Goal: Task Accomplishment & Management: Manage account settings

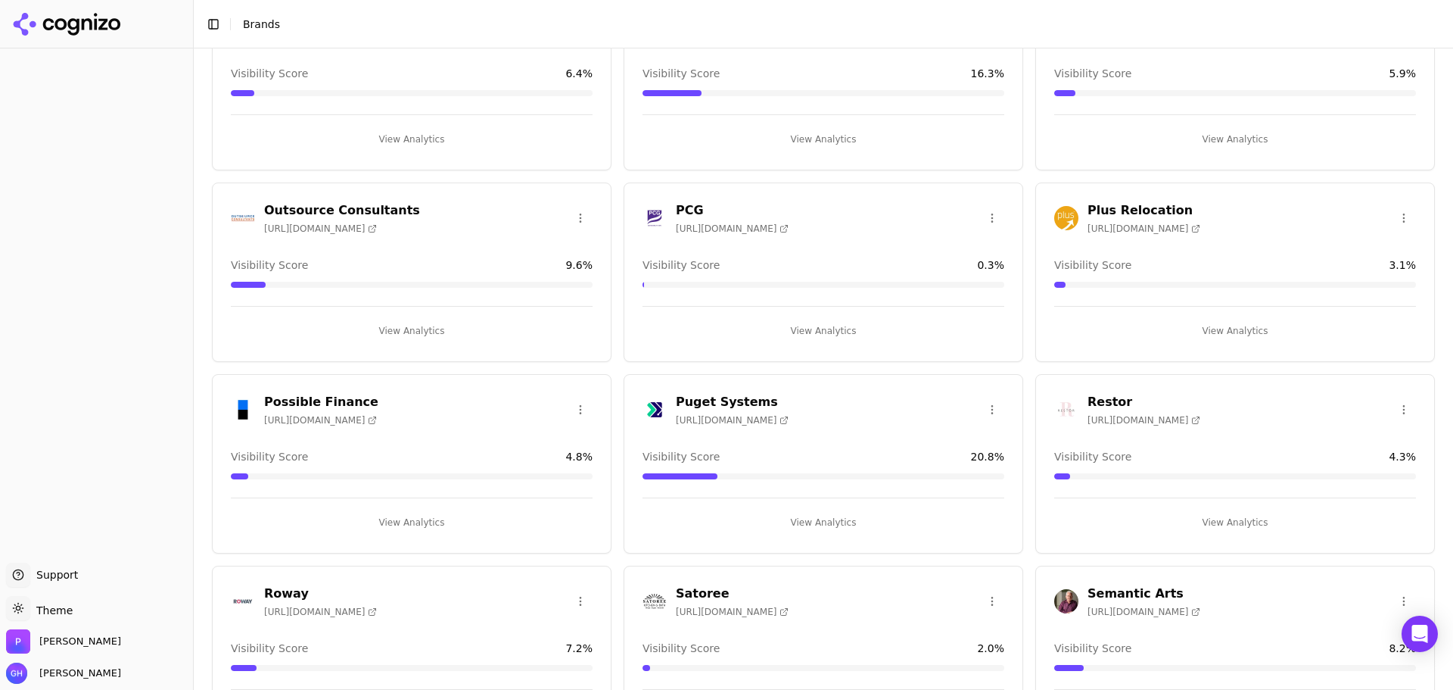
scroll to position [3508, 0]
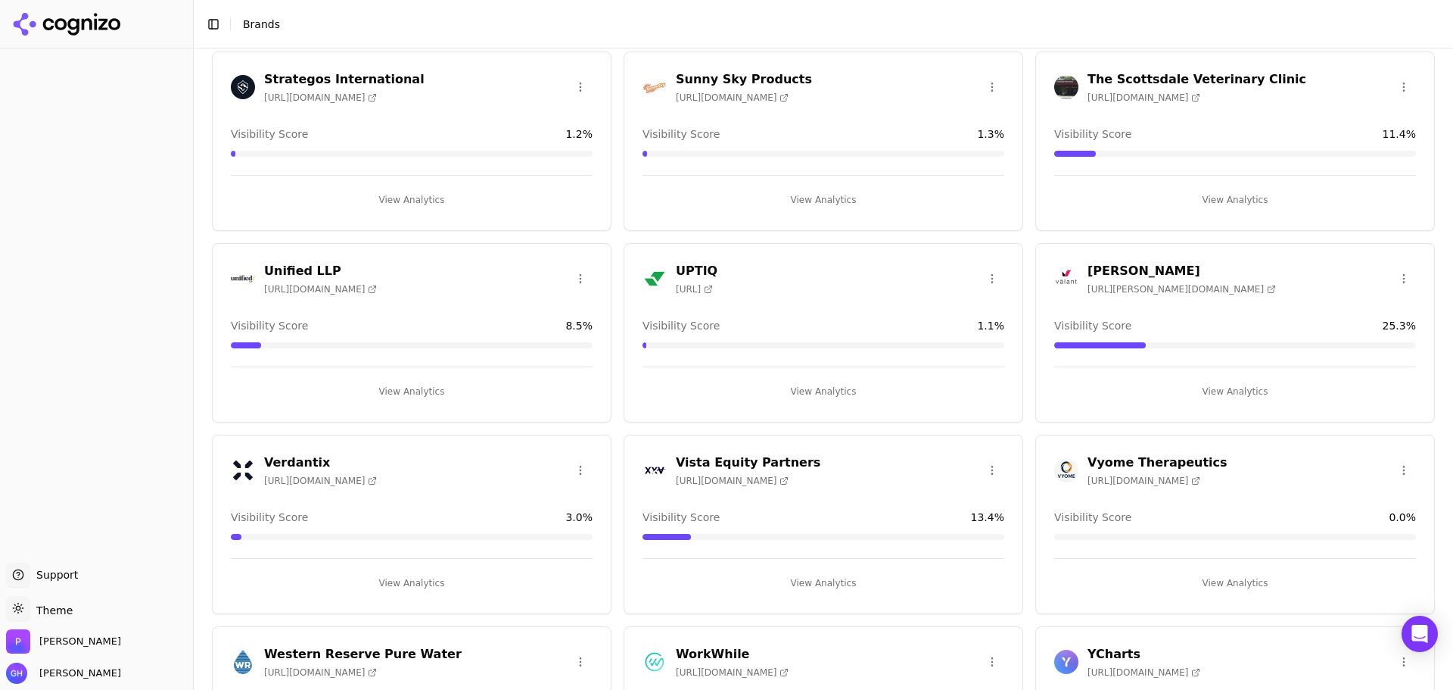
click at [1219, 581] on button "View Analytics" at bounding box center [1235, 583] width 362 height 24
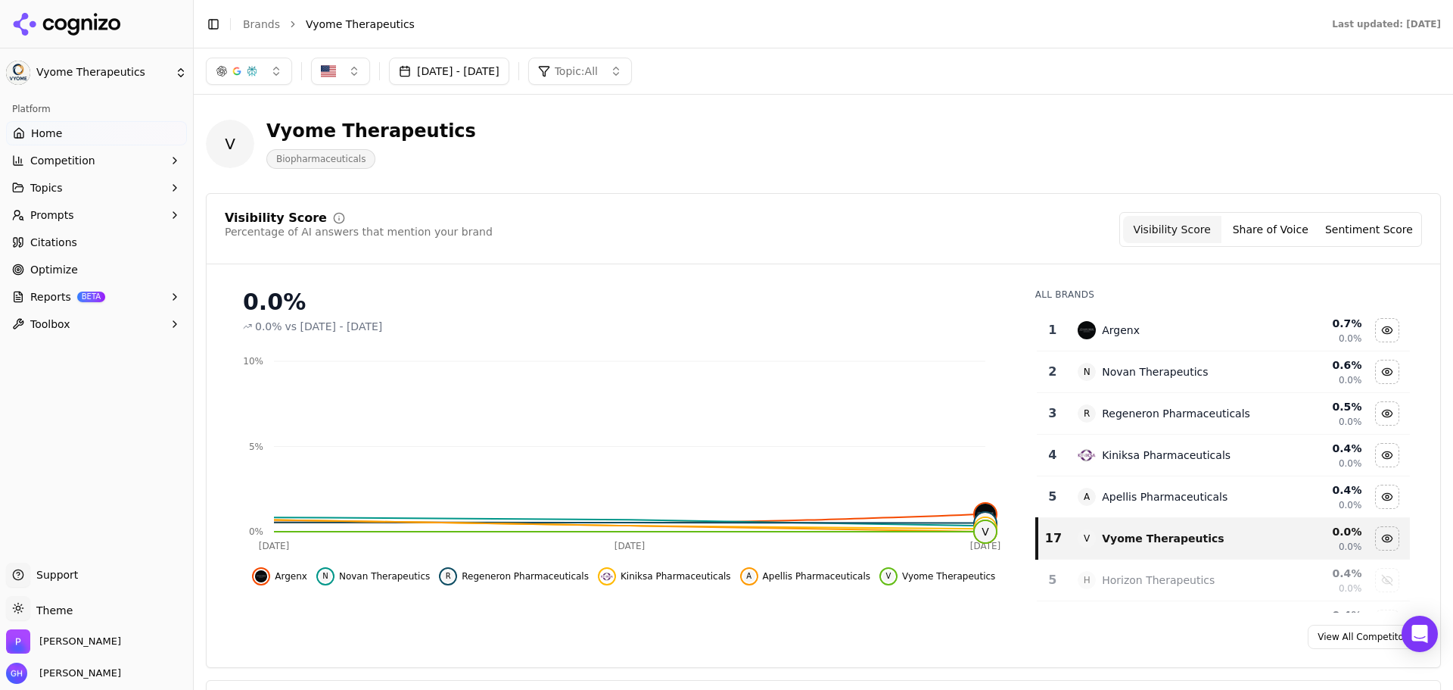
click at [75, 30] on icon at bounding box center [67, 24] width 110 height 23
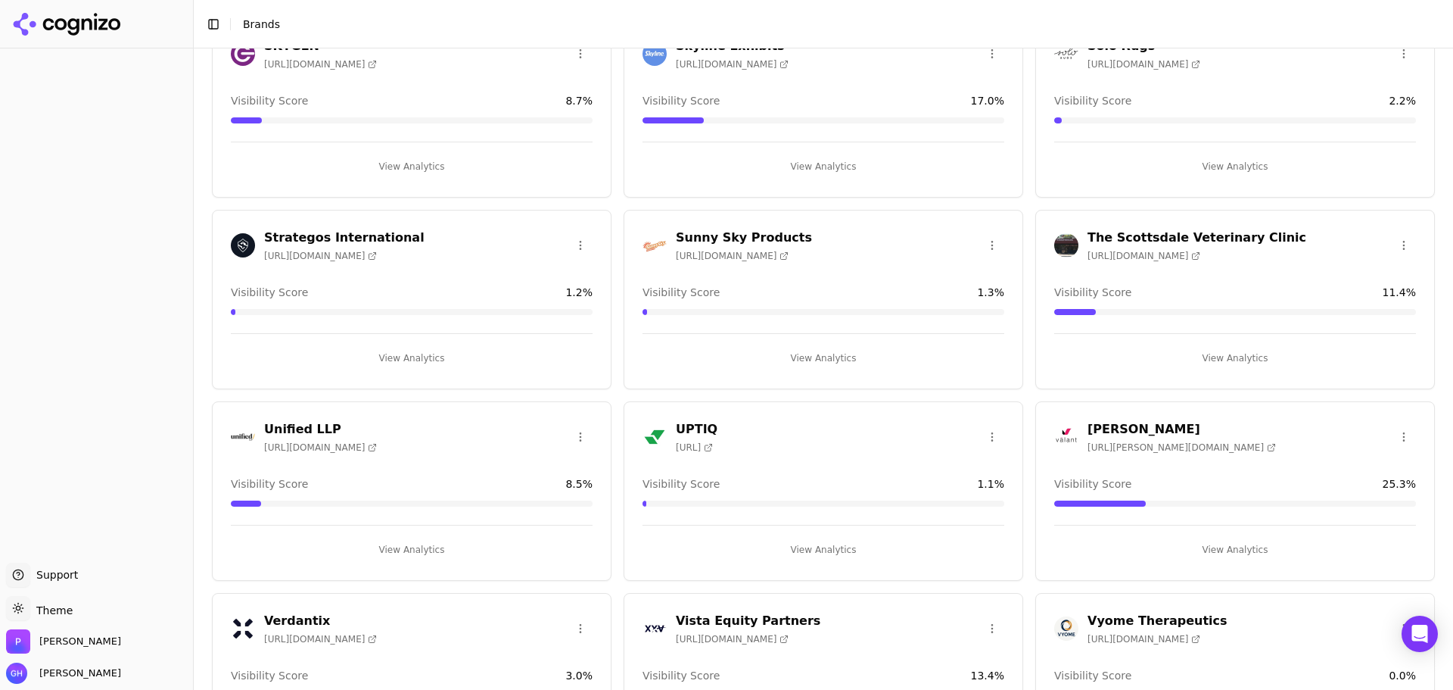
scroll to position [3557, 0]
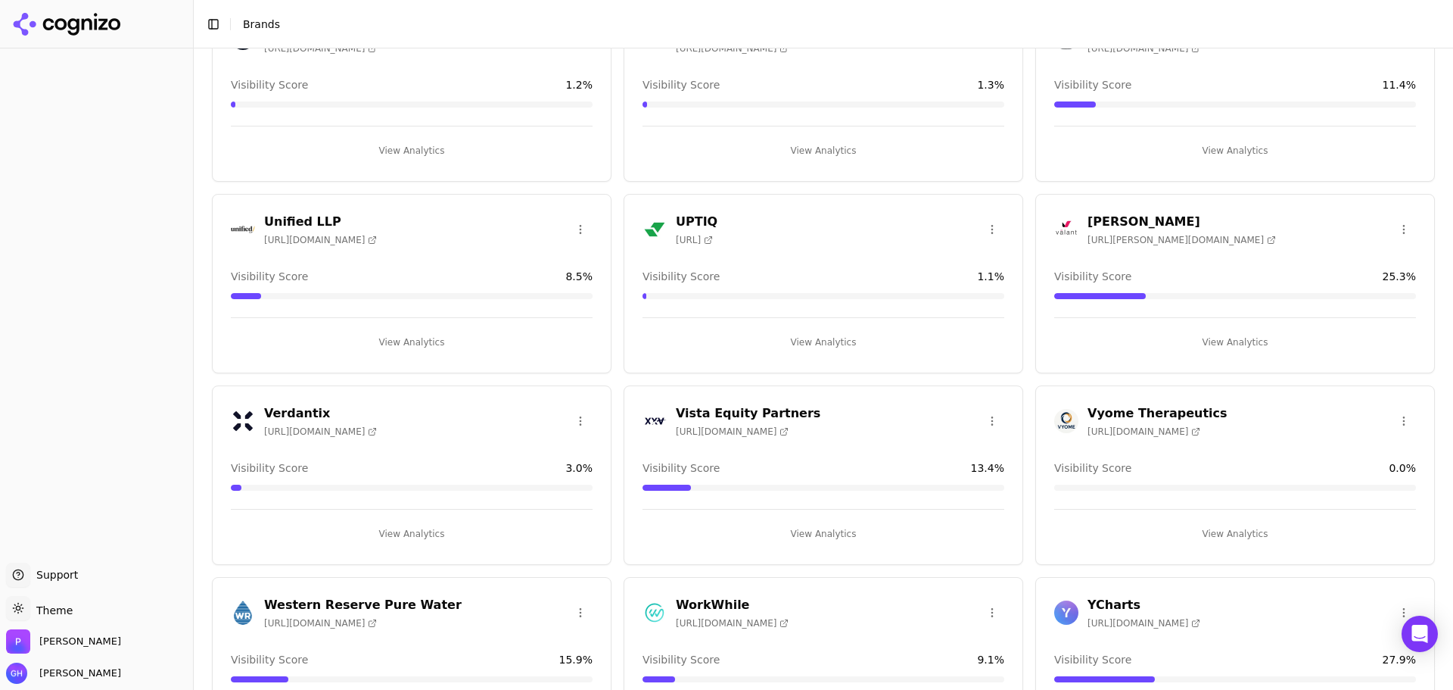
click at [1396, 415] on html "Support Support Toggle theme Theme Perrill Grace Hallen Toggle Sidebar Brands C…" at bounding box center [726, 345] width 1453 height 690
click at [1374, 453] on div "Edit Brand" at bounding box center [1356, 452] width 89 height 24
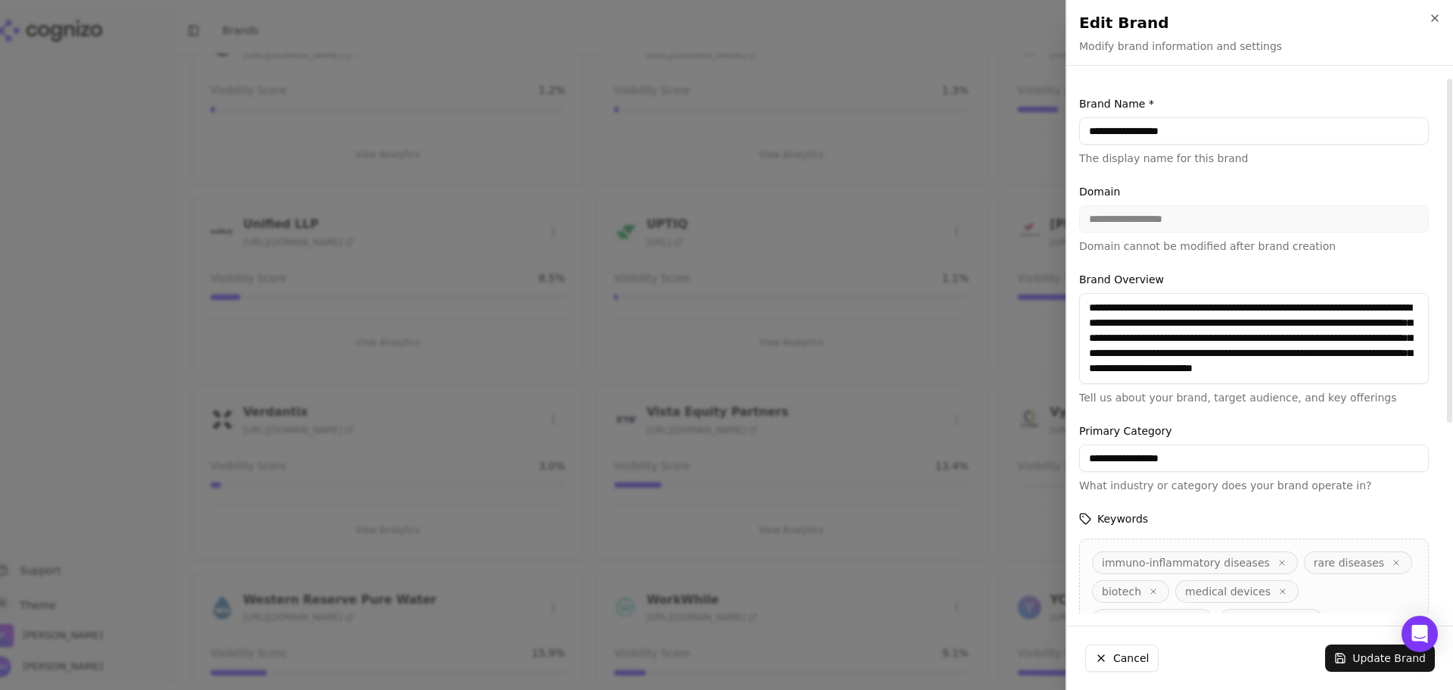
drag, startPoint x: 1196, startPoint y: 135, endPoint x: 1122, endPoint y: 123, distance: 74.4
click at [1122, 123] on input "**********" at bounding box center [1254, 130] width 350 height 27
type input "*****"
click at [1353, 663] on button "Update Brand" at bounding box center [1380, 657] width 110 height 27
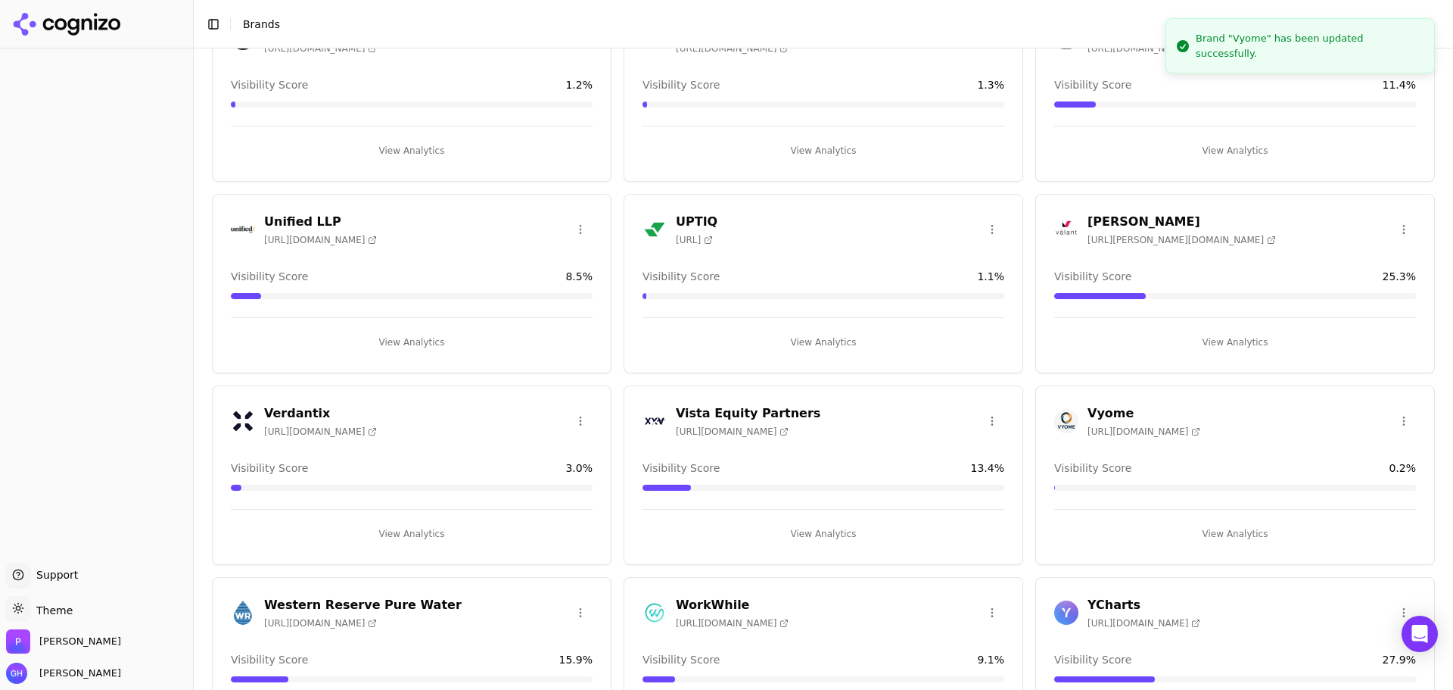
click at [1237, 532] on button "View Analytics" at bounding box center [1235, 534] width 362 height 24
